Goal: Information Seeking & Learning: Check status

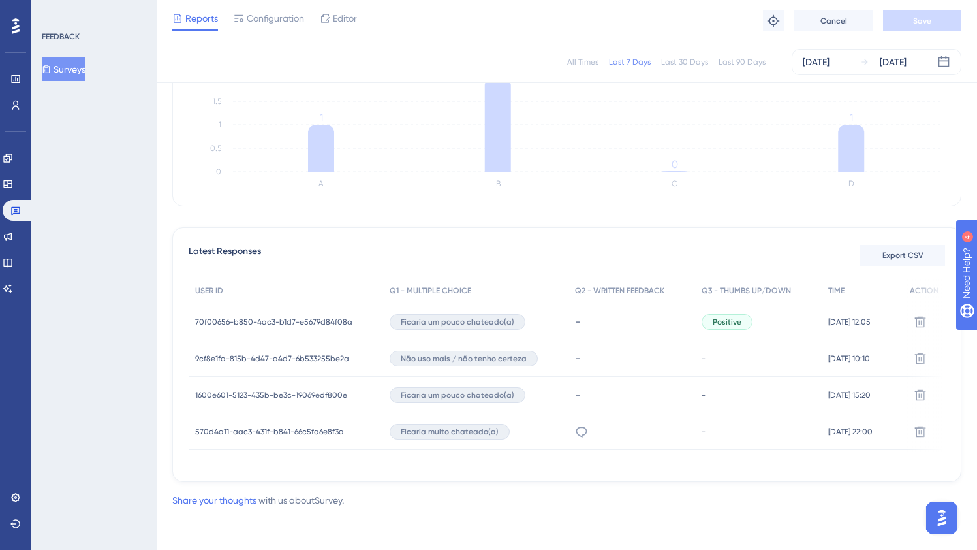
click at [307, 322] on div "70f00656-b850-4ac3-b1d7-e5679d84f08a 70f00656-b850-4ac3-b1d7-e5679d84f08a" at bounding box center [273, 322] width 157 height 37
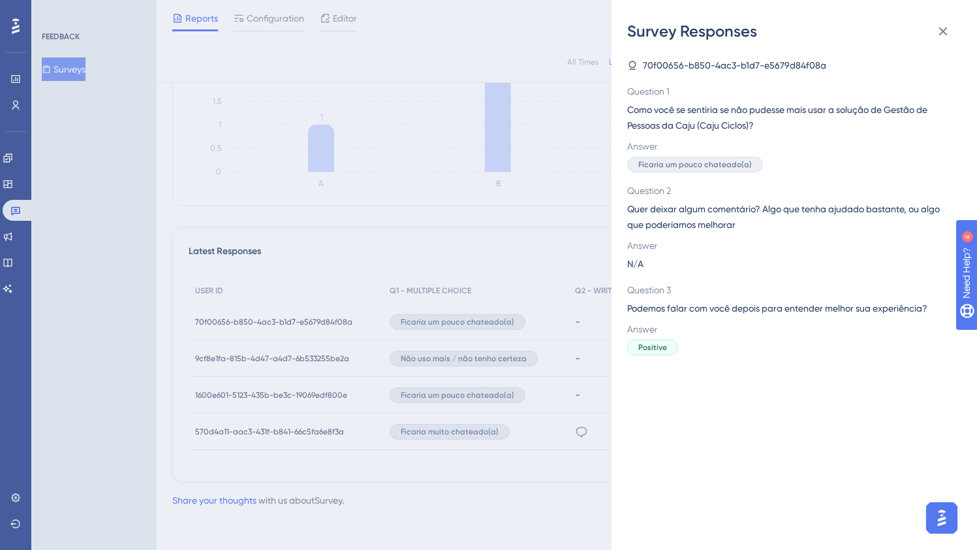
click at [268, 311] on div "Survey Responses 70f00656-b850-4ac3-b1d7-e5679d84f08a Question 1 Como você se s…" at bounding box center [488, 275] width 977 height 550
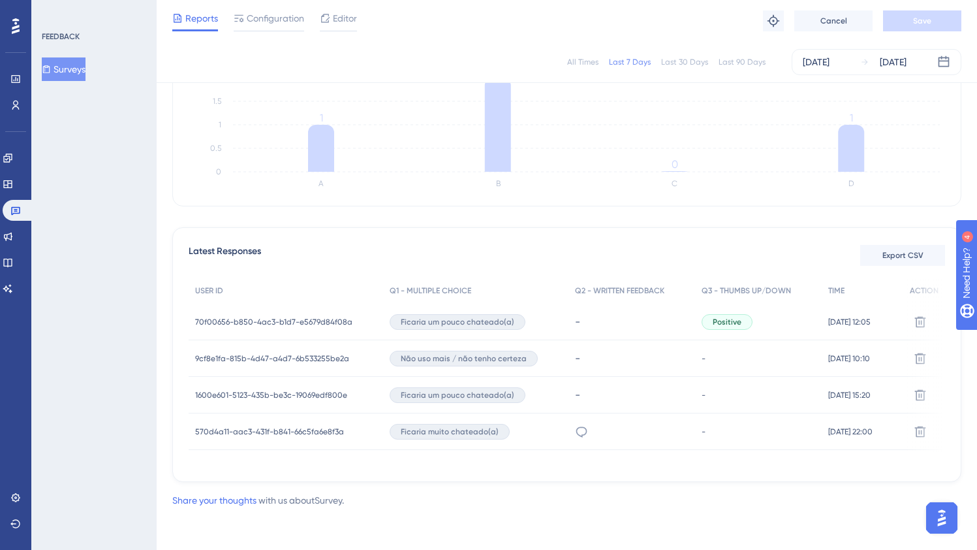
click at [250, 317] on span "70f00656-b850-4ac3-b1d7-e5679d84f08a" at bounding box center [273, 322] width 157 height 10
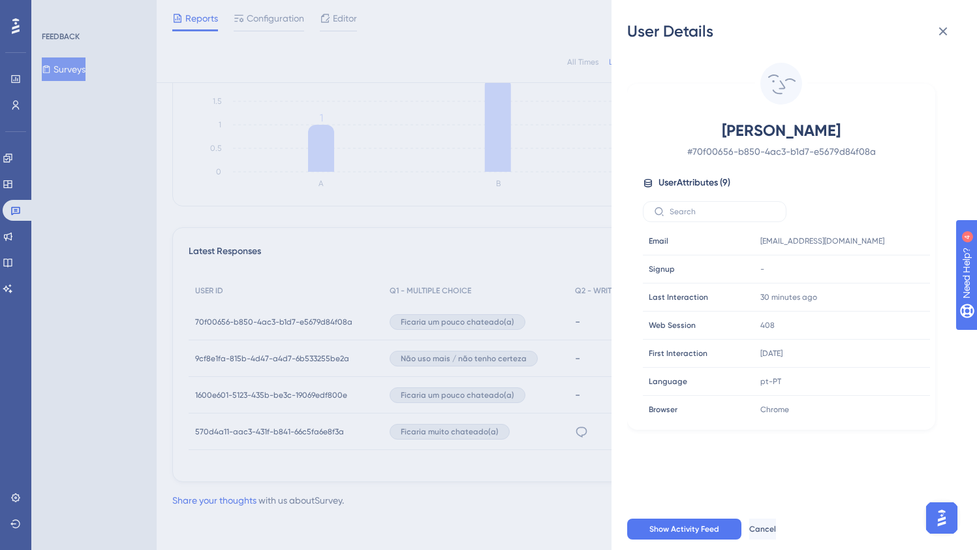
drag, startPoint x: 696, startPoint y: 129, endPoint x: 885, endPoint y: 124, distance: 189.4
click at [885, 124] on span "[PERSON_NAME]" at bounding box center [781, 130] width 230 height 21
copy span "[PERSON_NAME]"
click at [950, 27] on icon at bounding box center [943, 31] width 16 height 16
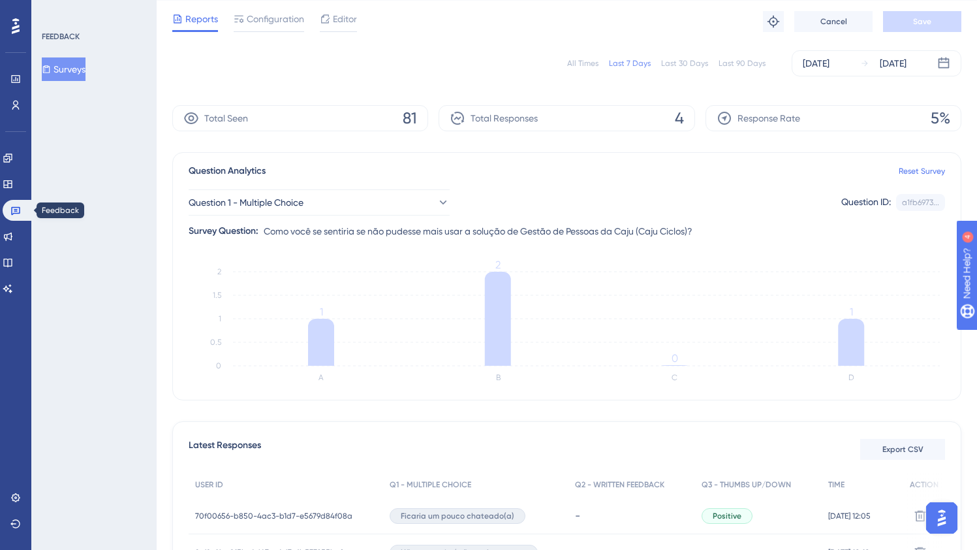
scroll to position [34, 0]
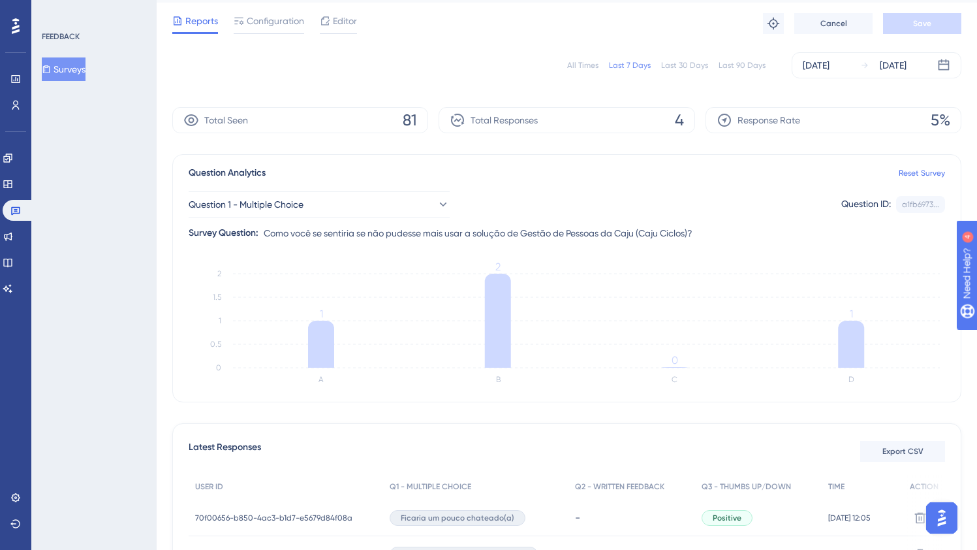
click at [65, 77] on button "Surveys" at bounding box center [64, 68] width 44 height 23
